Goal: Use online tool/utility: Utilize a website feature to perform a specific function

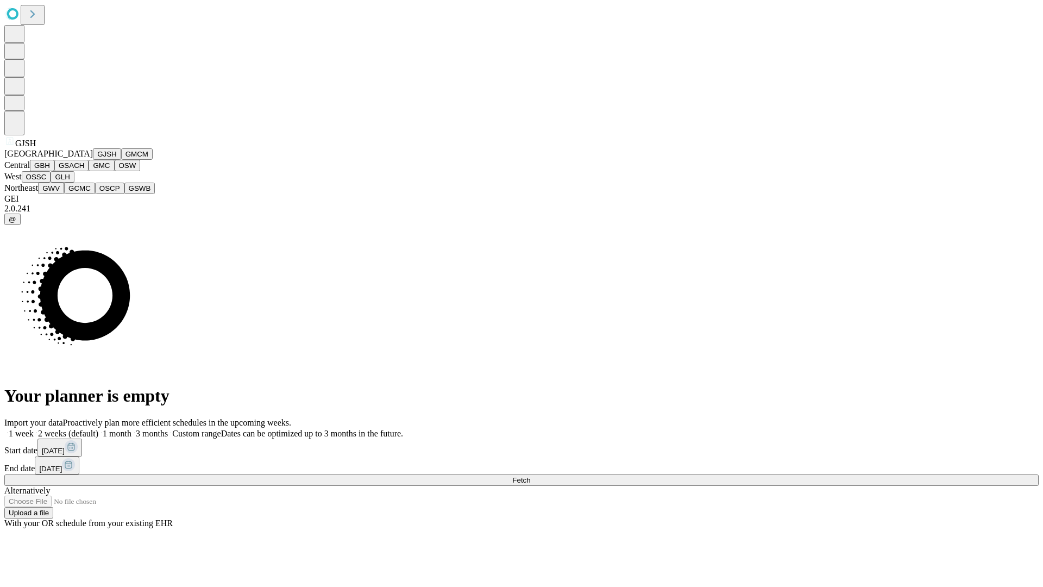
click at [93, 160] on button "GJSH" at bounding box center [107, 153] width 28 height 11
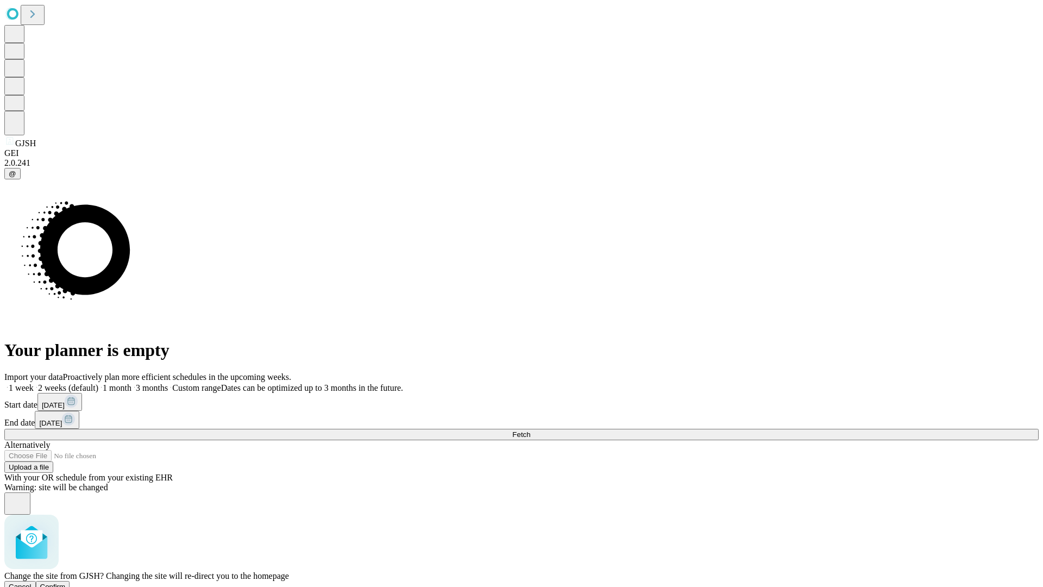
click at [66, 583] on span "Confirm" at bounding box center [53, 587] width 26 height 8
click at [34, 383] on label "1 week" at bounding box center [18, 387] width 29 height 9
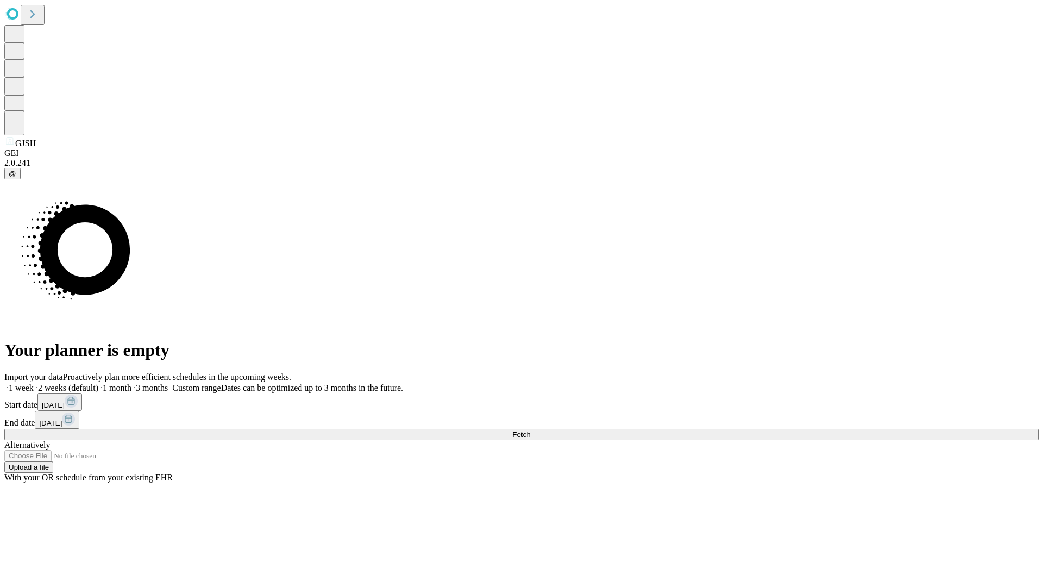
click at [530, 430] on span "Fetch" at bounding box center [521, 434] width 18 height 8
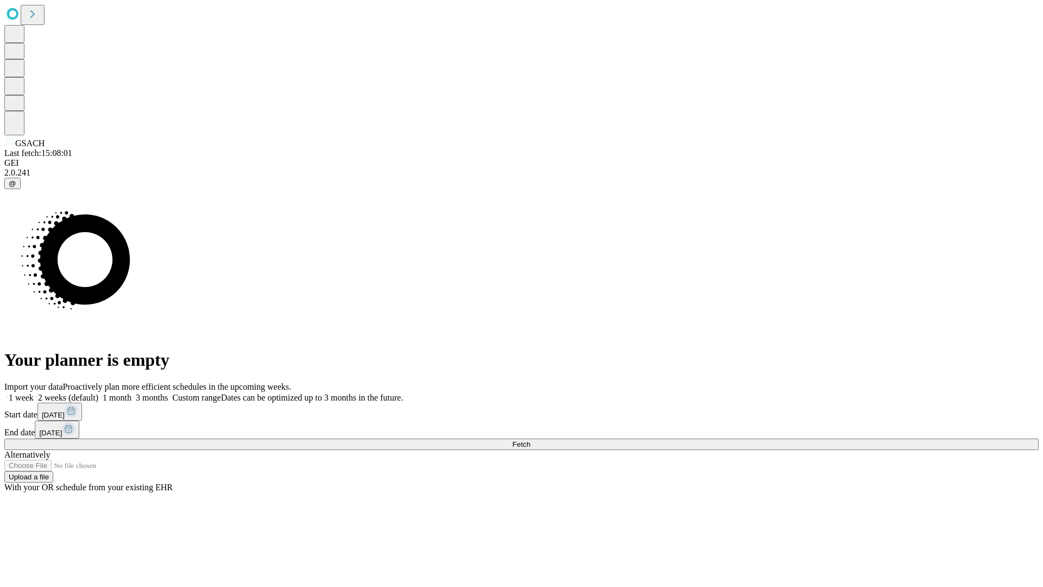
click at [34, 393] on label "1 week" at bounding box center [18, 397] width 29 height 9
click at [530, 440] on span "Fetch" at bounding box center [521, 444] width 18 height 8
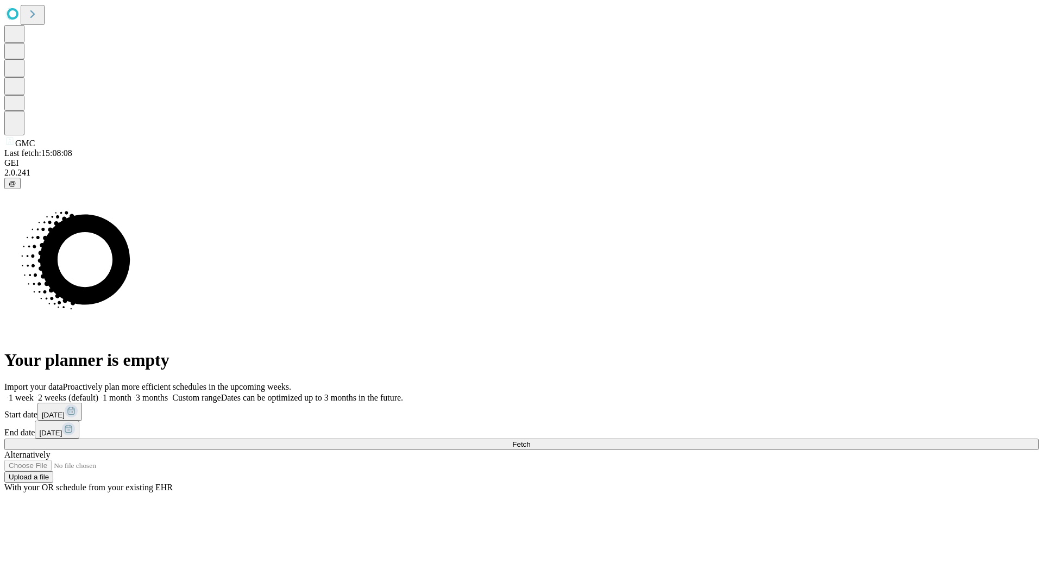
click at [34, 393] on label "1 week" at bounding box center [18, 397] width 29 height 9
click at [530, 440] on span "Fetch" at bounding box center [521, 444] width 18 height 8
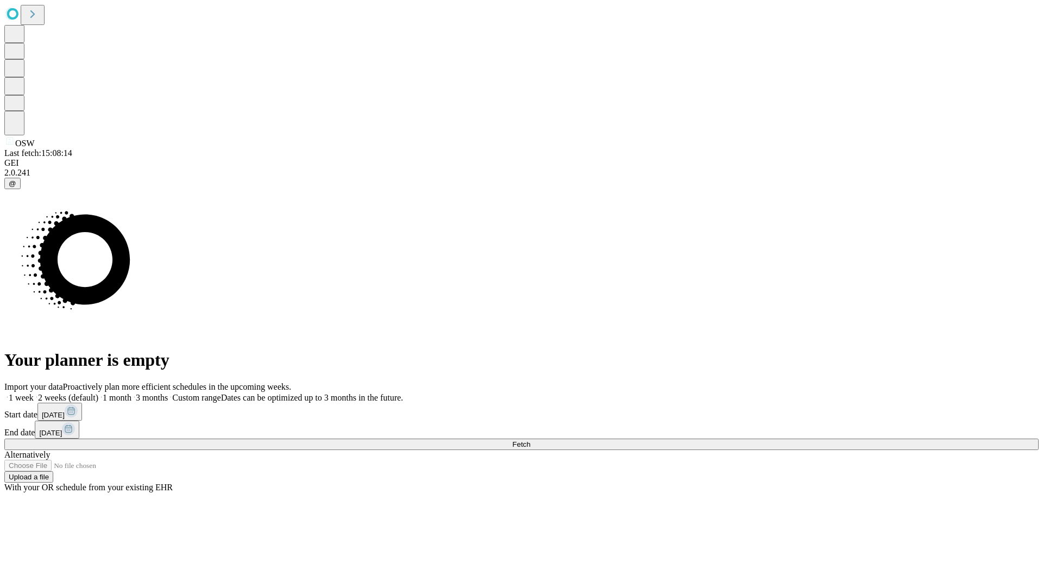
click at [34, 393] on label "1 week" at bounding box center [18, 397] width 29 height 9
click at [530, 440] on span "Fetch" at bounding box center [521, 444] width 18 height 8
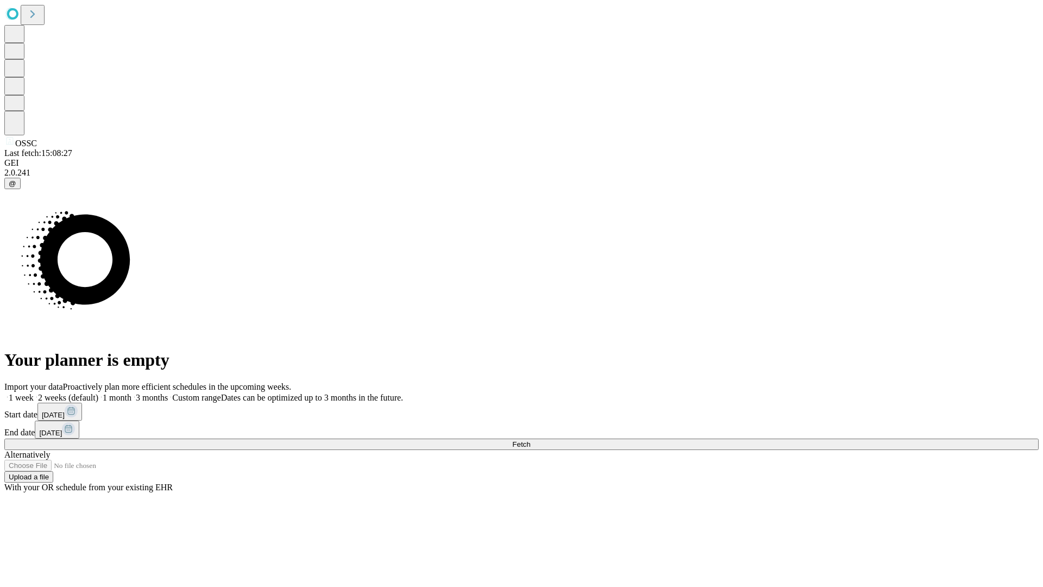
click at [34, 393] on label "1 week" at bounding box center [18, 397] width 29 height 9
click at [530, 440] on span "Fetch" at bounding box center [521, 444] width 18 height 8
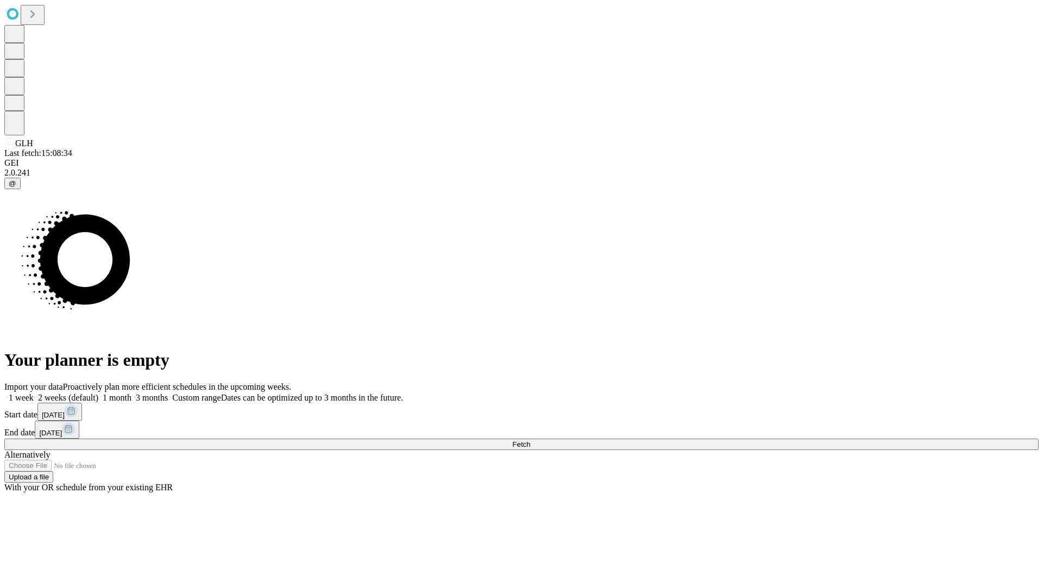
click at [34, 393] on label "1 week" at bounding box center [18, 397] width 29 height 9
click at [530, 440] on span "Fetch" at bounding box center [521, 444] width 18 height 8
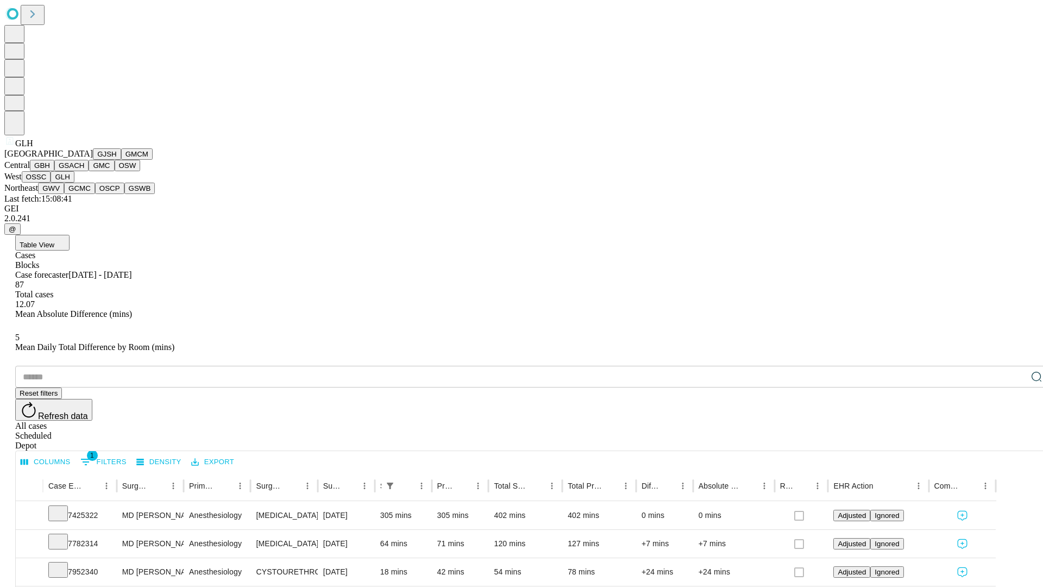
click at [64, 194] on button "GWV" at bounding box center [51, 188] width 26 height 11
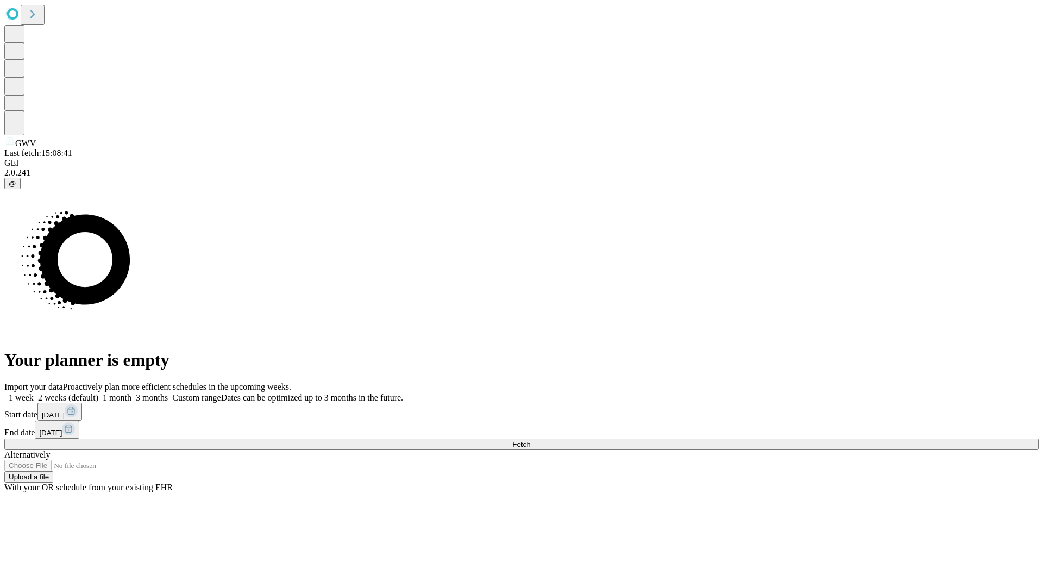
click at [530, 440] on span "Fetch" at bounding box center [521, 444] width 18 height 8
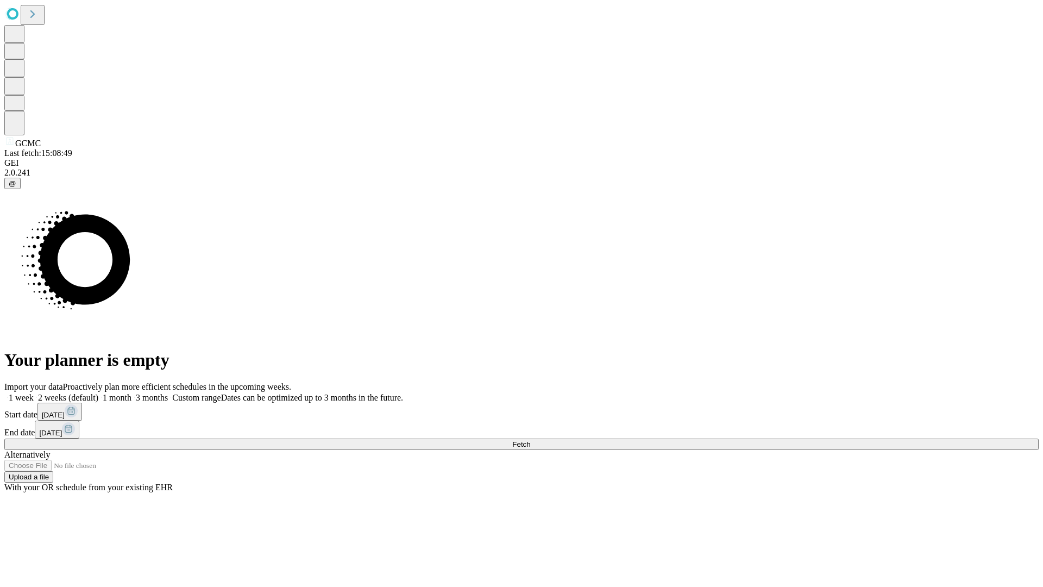
click at [530, 440] on span "Fetch" at bounding box center [521, 444] width 18 height 8
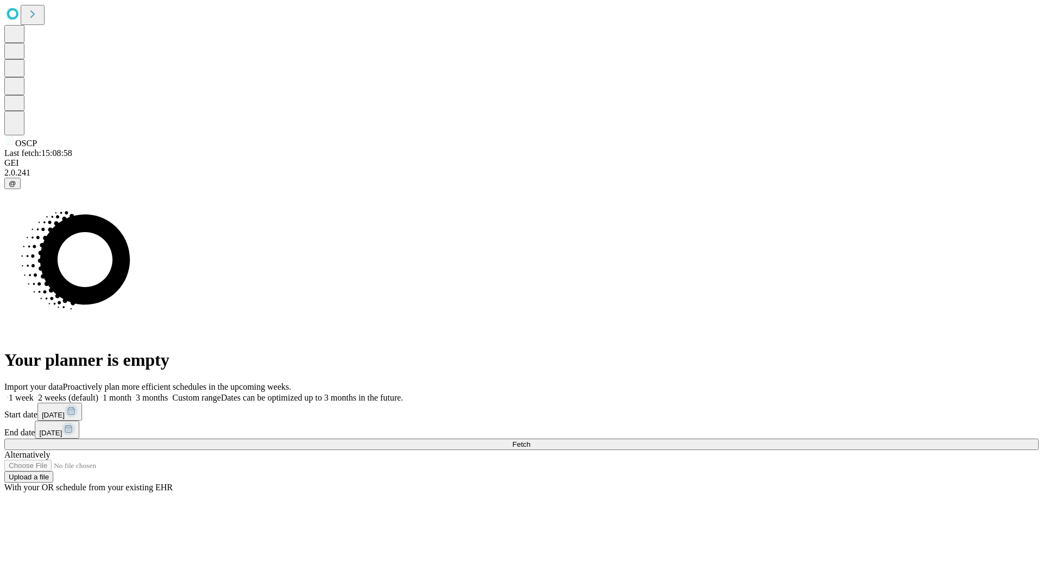
click at [34, 393] on label "1 week" at bounding box center [18, 397] width 29 height 9
click at [530, 440] on span "Fetch" at bounding box center [521, 444] width 18 height 8
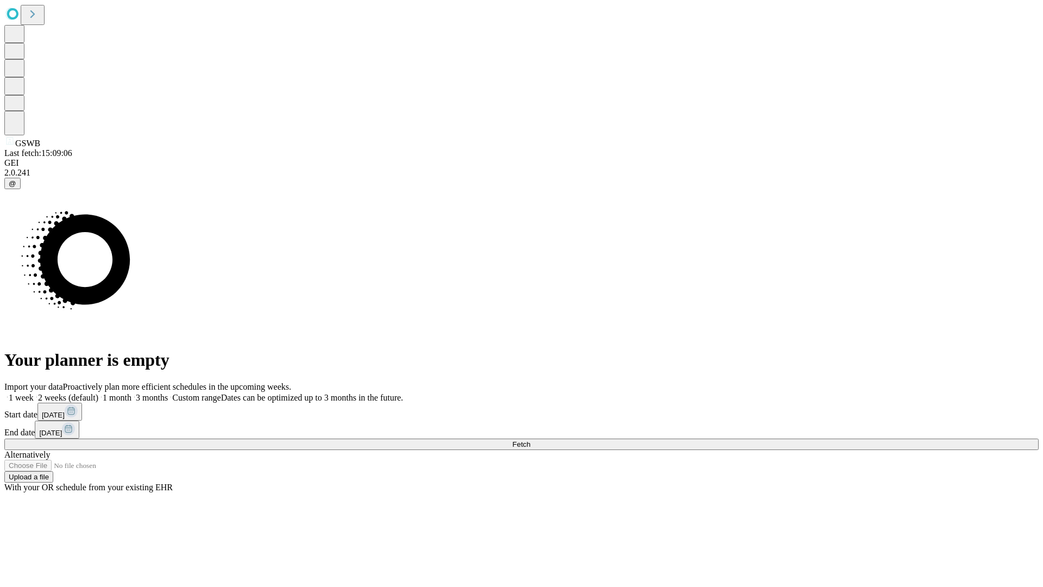
click at [34, 393] on label "1 week" at bounding box center [18, 397] width 29 height 9
click at [530, 440] on span "Fetch" at bounding box center [521, 444] width 18 height 8
